Goal: Information Seeking & Learning: Learn about a topic

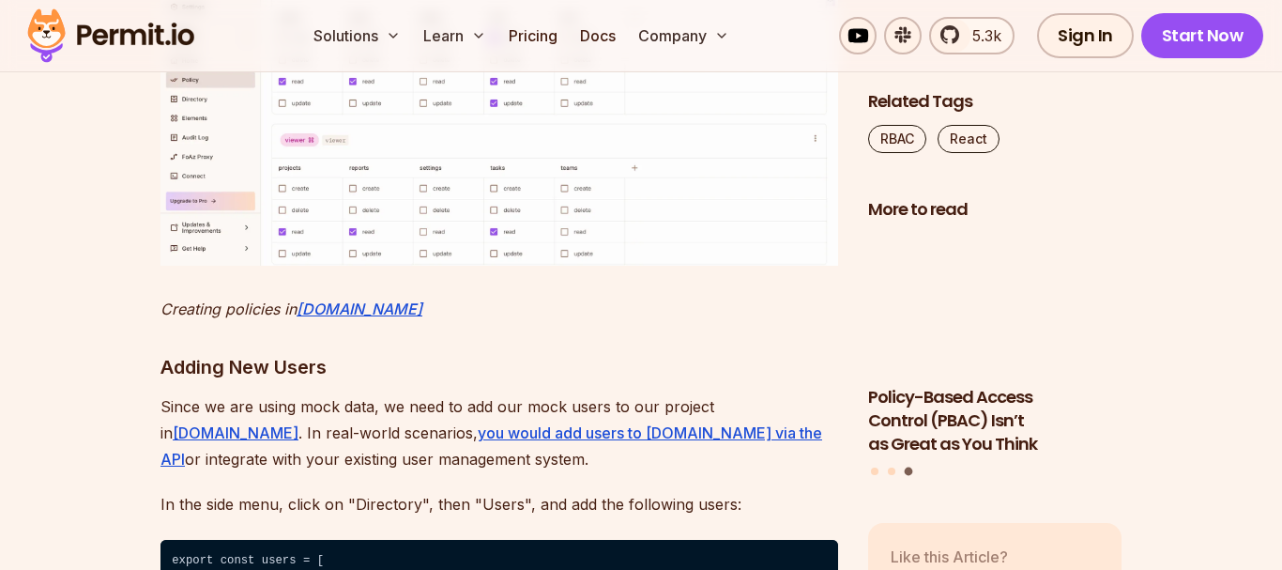
scroll to position [9209, 0]
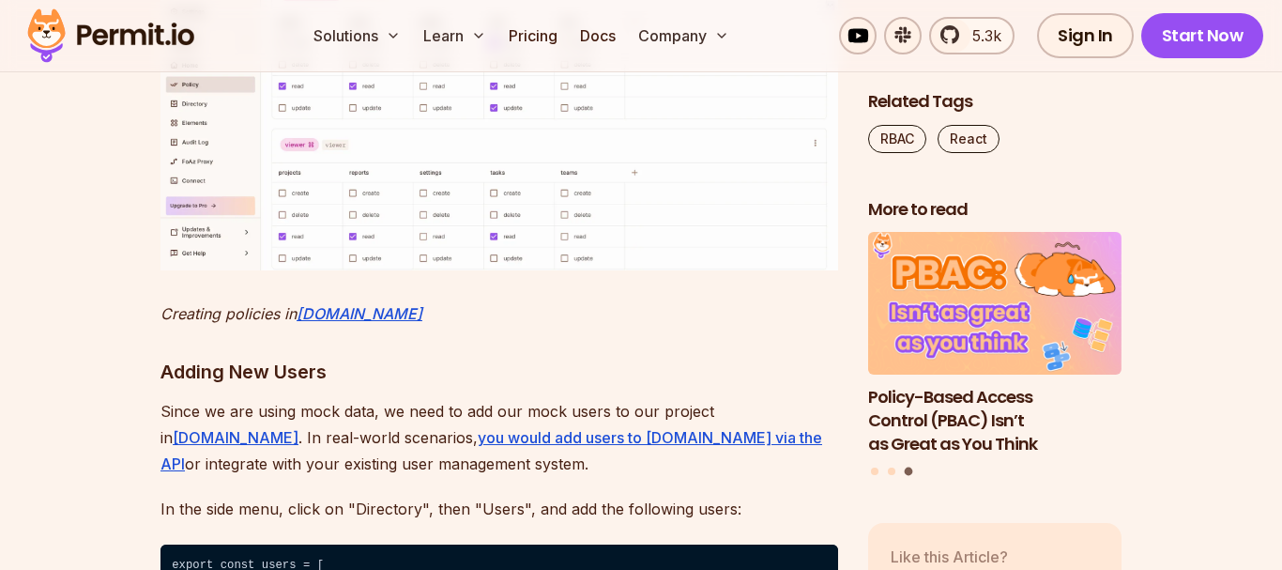
click at [394, 270] on img at bounding box center [500, 87] width 678 height 365
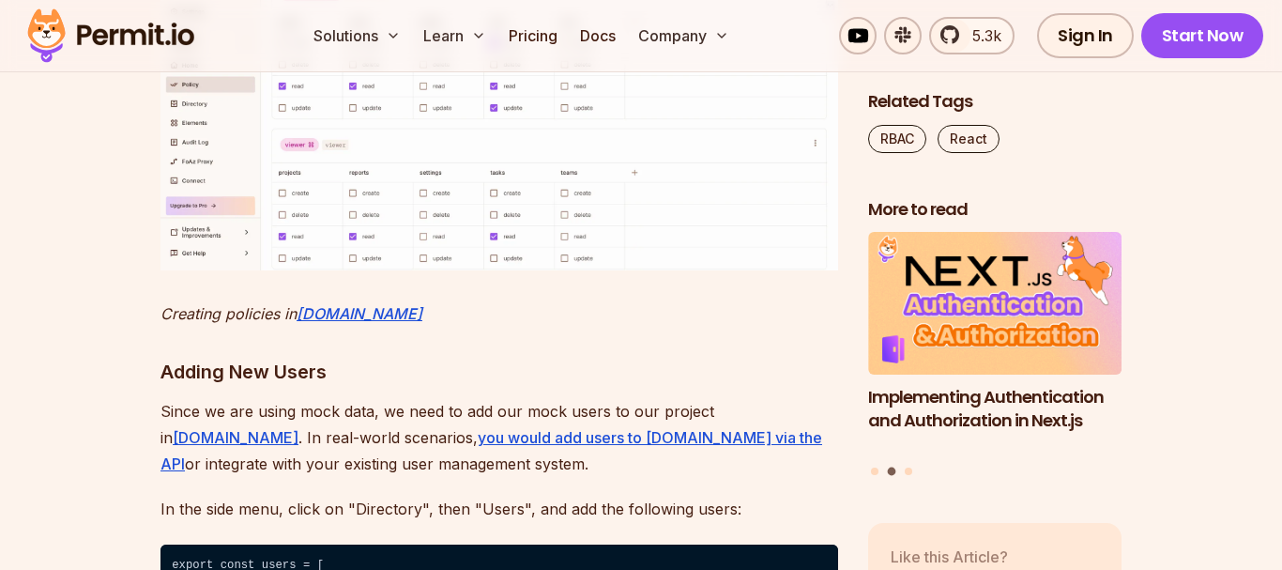
click at [103, 20] on img at bounding box center [111, 36] width 184 height 64
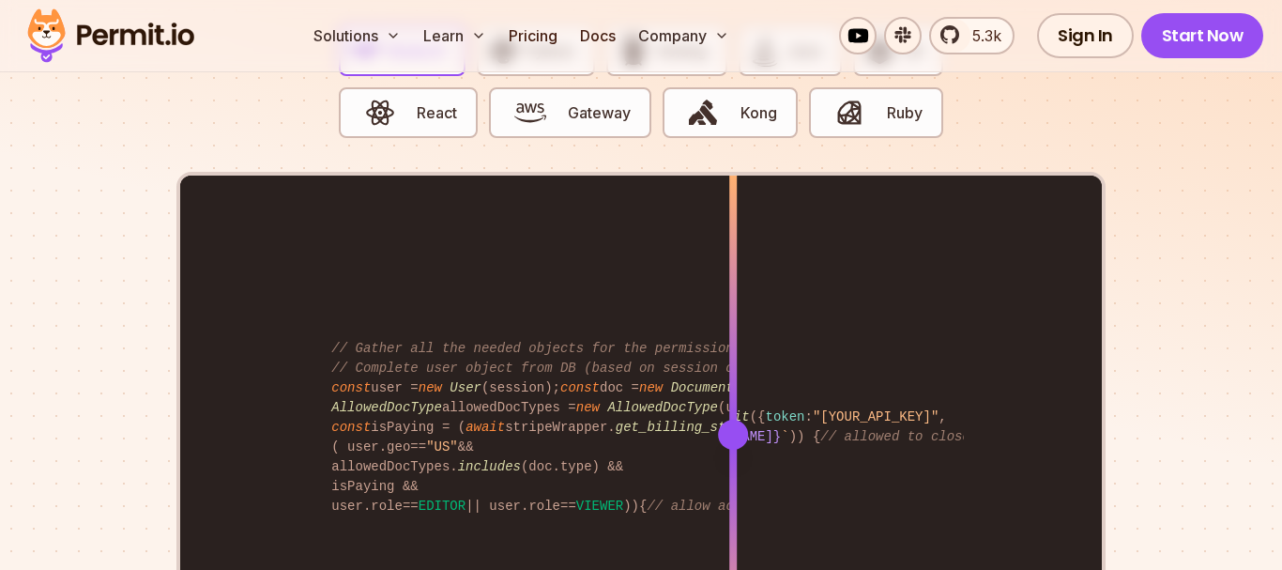
scroll to position [3708, 0]
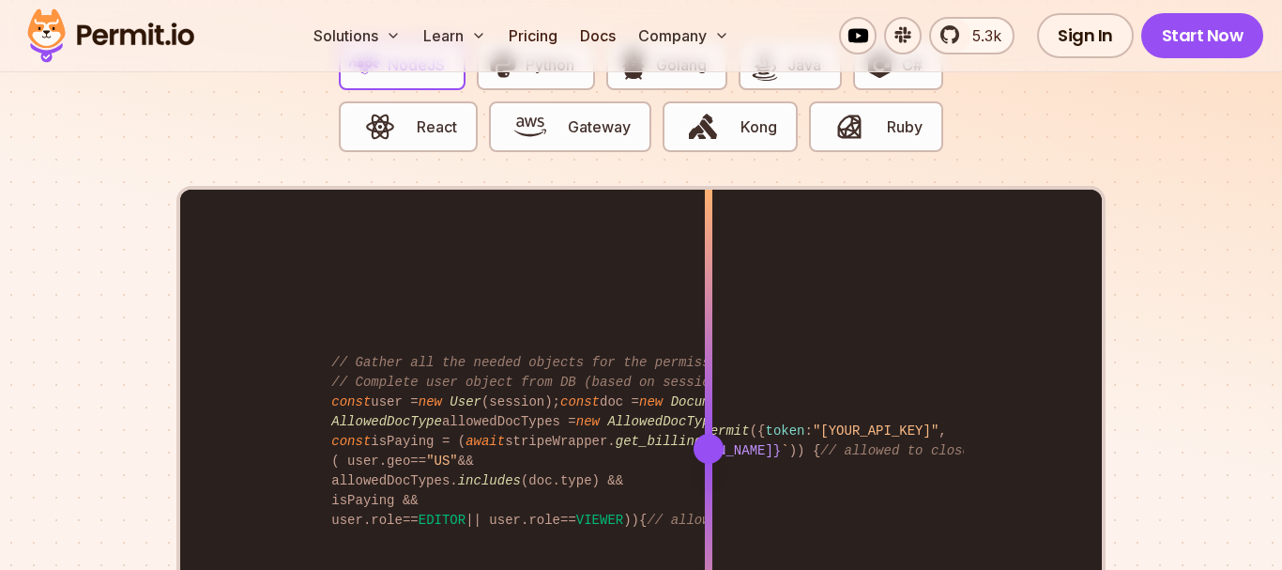
drag, startPoint x: 735, startPoint y: 425, endPoint x: 711, endPoint y: 393, distance: 40.2
click at [711, 393] on div at bounding box center [709, 449] width 8 height 518
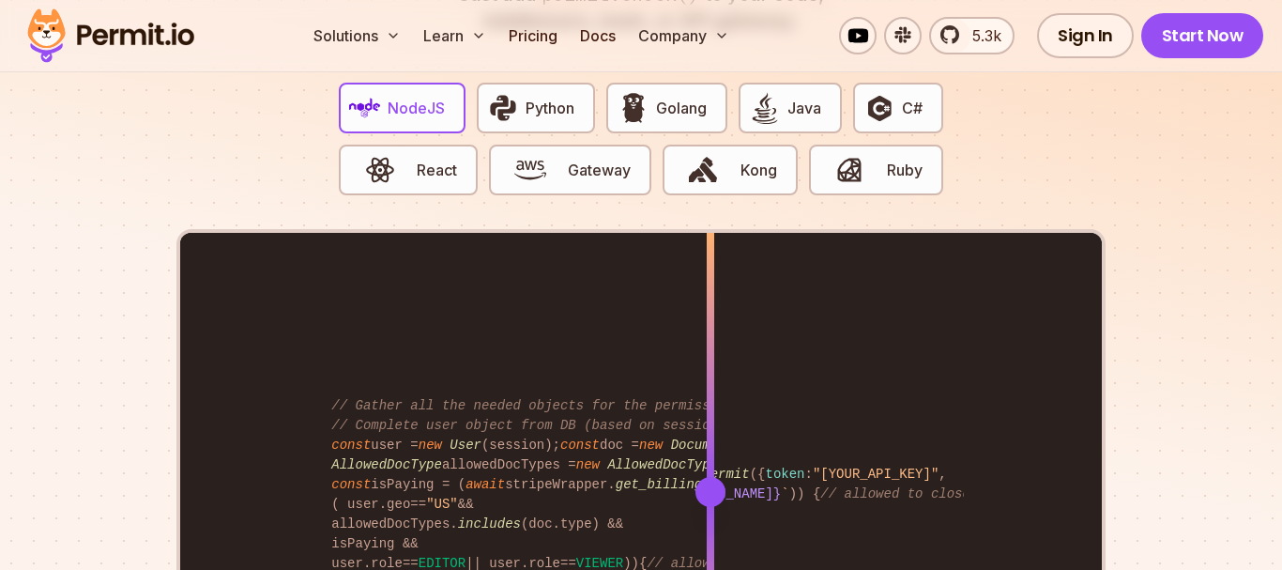
scroll to position [3526, 0]
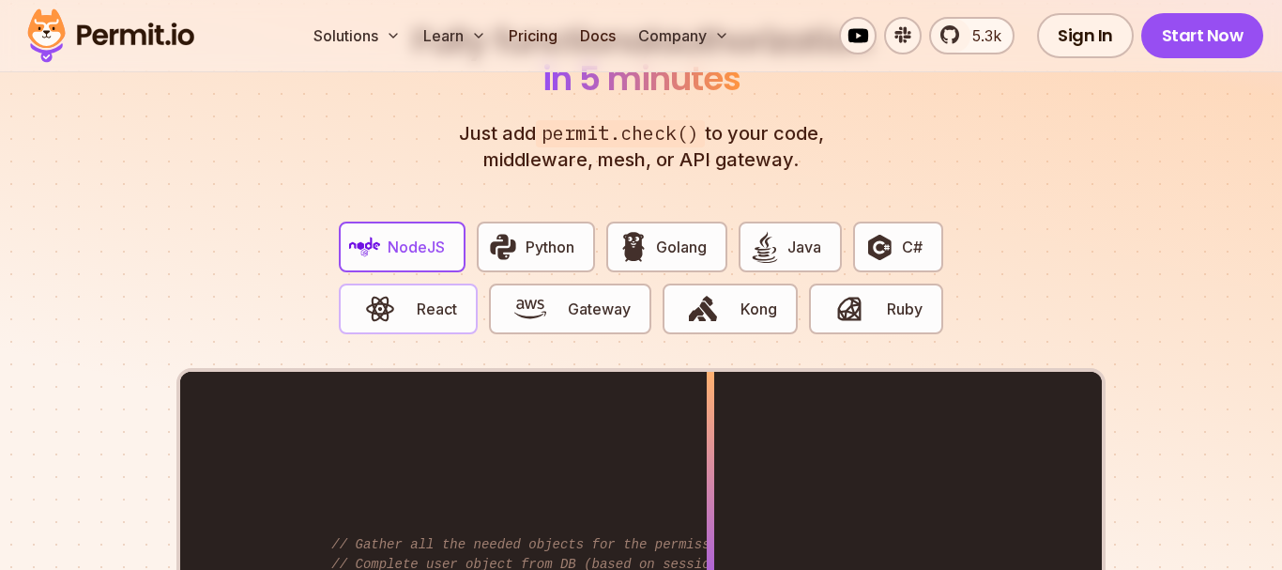
click at [426, 298] on span "React" at bounding box center [437, 309] width 40 height 23
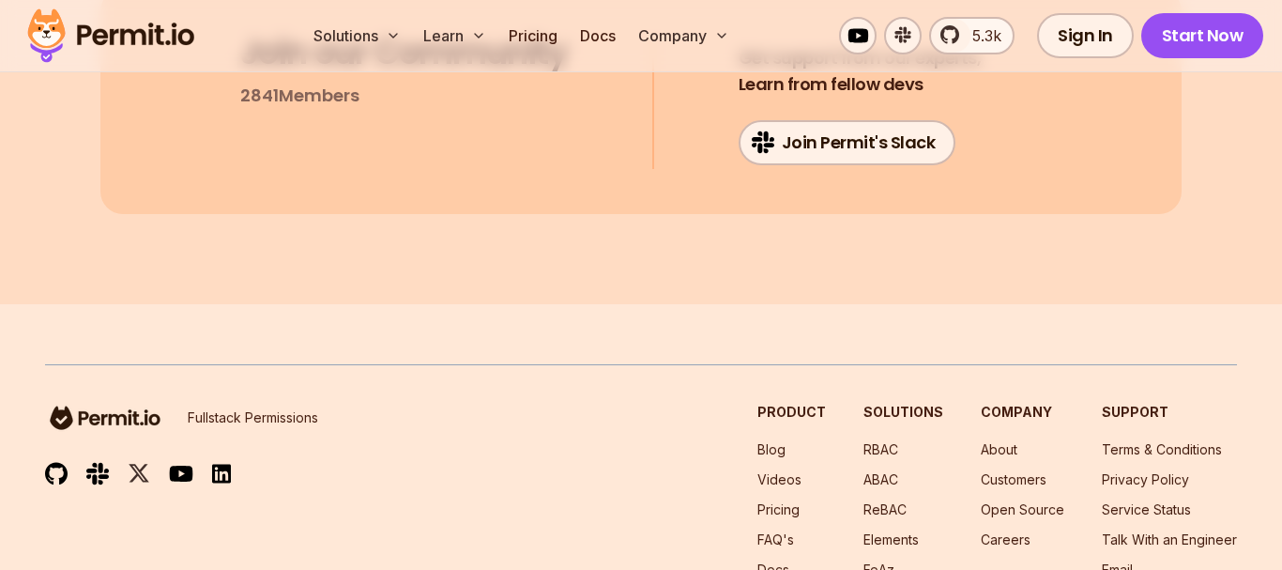
scroll to position [10274, 0]
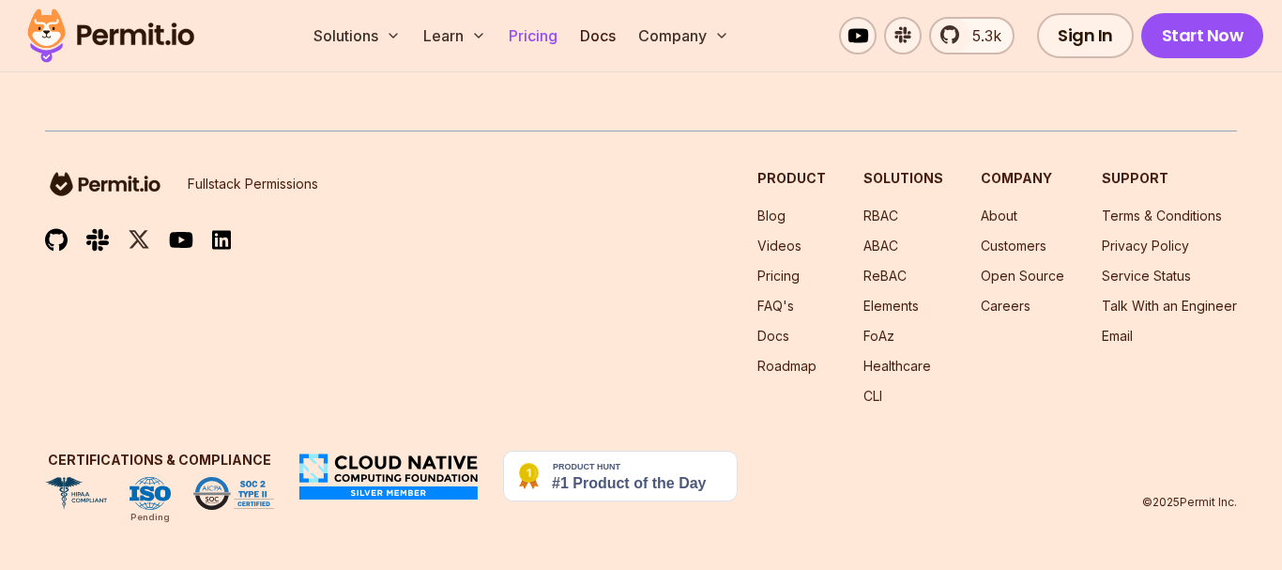
click at [516, 29] on link "Pricing" at bounding box center [533, 36] width 64 height 38
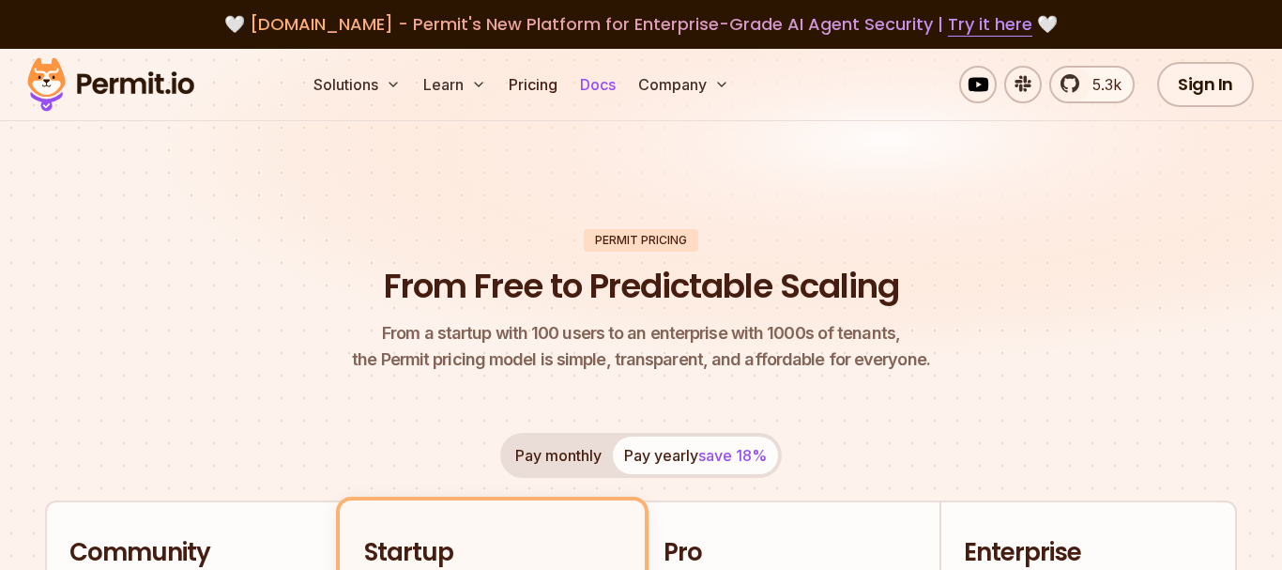
click at [608, 84] on link "Docs" at bounding box center [598, 85] width 51 height 38
click at [274, 234] on header "Permit Pricing From Free to Predictable Scaling From a startup with 100 users t…" at bounding box center [641, 301] width 1192 height 145
